Goal: Information Seeking & Learning: Learn about a topic

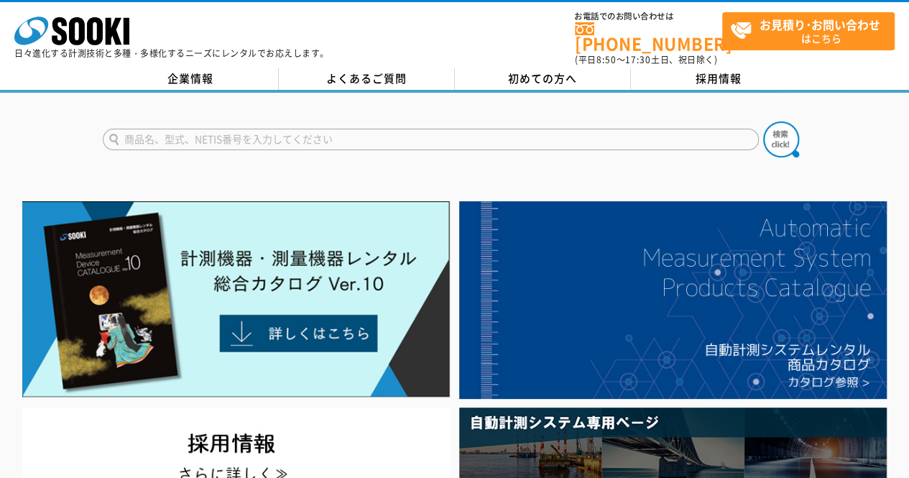
click at [335, 137] on input "text" at bounding box center [431, 140] width 656 height 22
click at [331, 136] on input "text" at bounding box center [431, 140] width 656 height 22
type input "ワイヤレスウォッチャー"
click at [763, 121] on button at bounding box center [781, 139] width 36 height 36
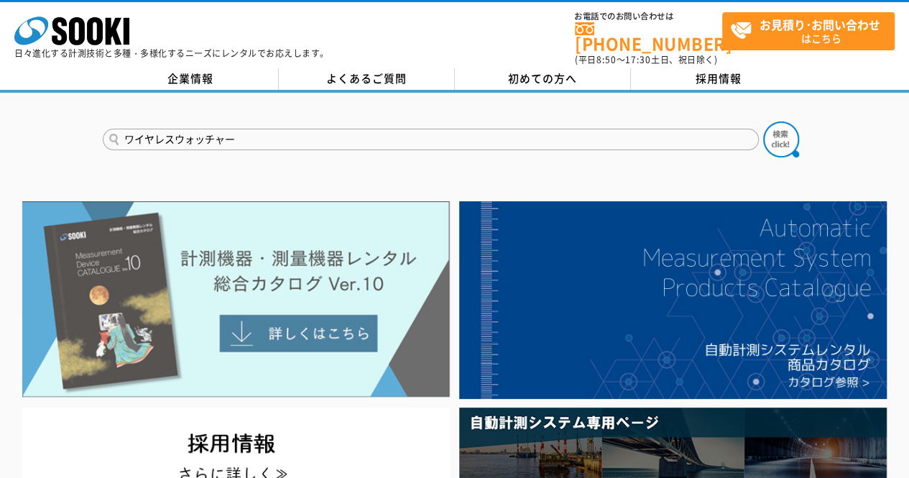
click at [359, 315] on img at bounding box center [236, 299] width 428 height 196
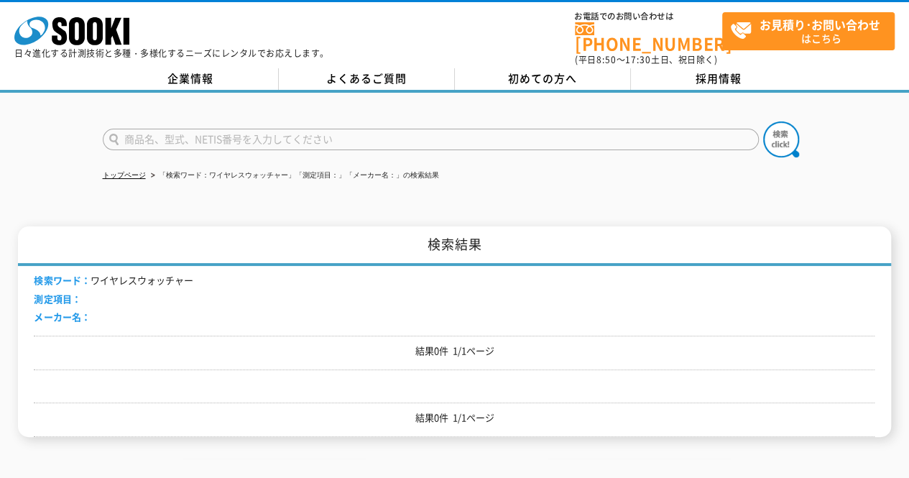
click at [204, 129] on input "text" at bounding box center [431, 140] width 656 height 22
click at [203, 129] on input "text" at bounding box center [431, 140] width 656 height 22
type input "商品名、型式、NETIS番号を入力してください"
click at [125, 275] on li "検索ワード： ワイヤレスウォッチャー" at bounding box center [113, 280] width 159 height 15
click at [197, 129] on input "text" at bounding box center [431, 140] width 656 height 22
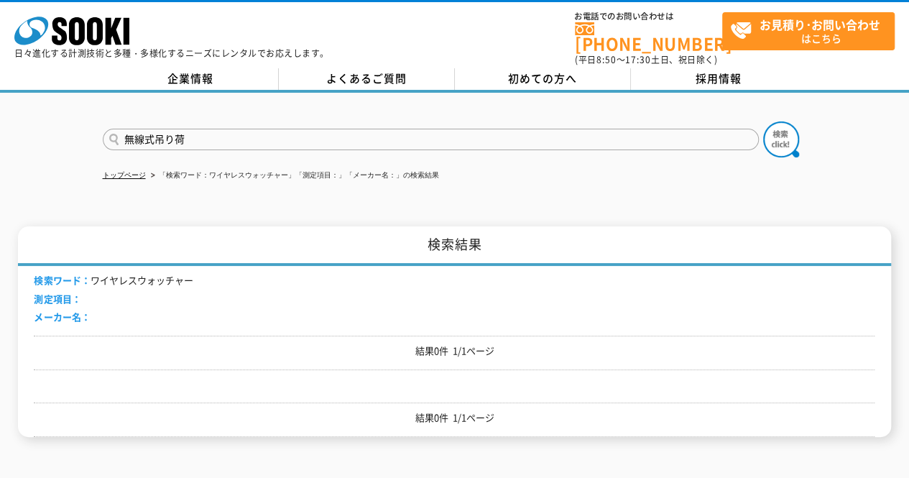
type input "無線式吊り荷"
click at [763, 121] on button at bounding box center [781, 139] width 36 height 36
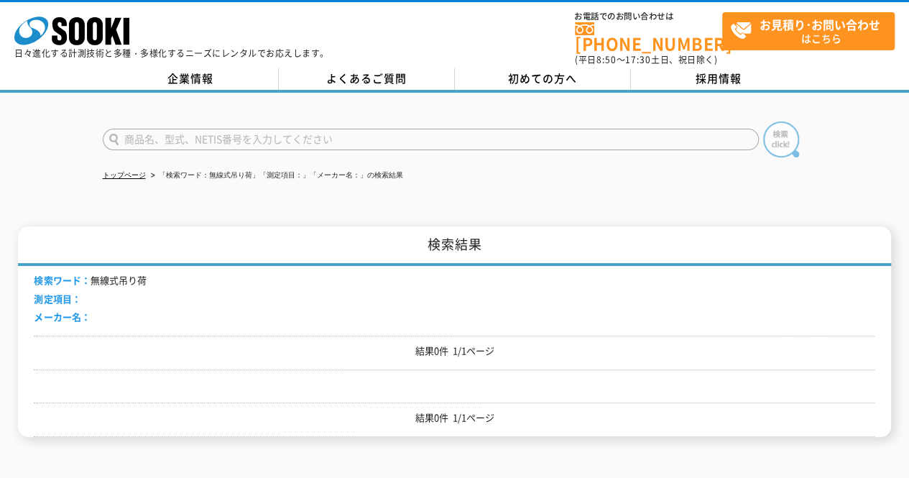
click at [763, 129] on img at bounding box center [781, 139] width 36 height 36
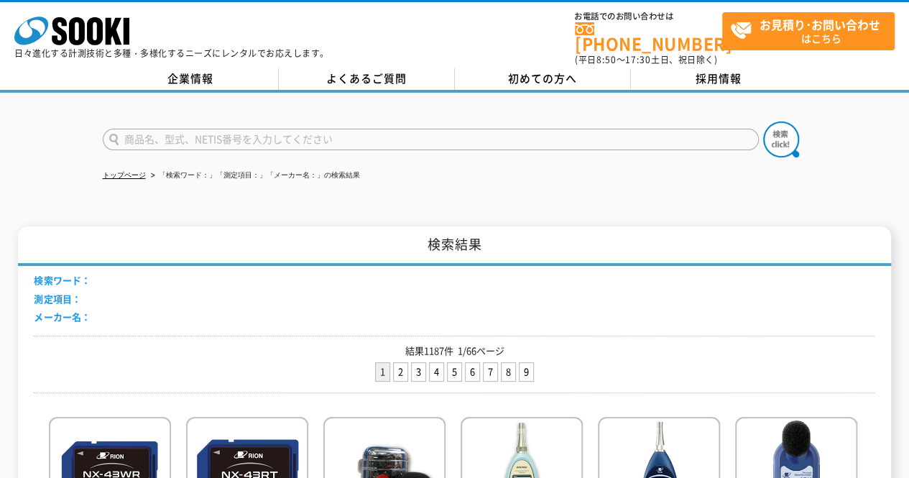
click at [328, 139] on input "text" at bounding box center [431, 140] width 656 height 22
type input "監視カメラ"
click at [763, 121] on button at bounding box center [781, 139] width 36 height 36
